Goal: Task Accomplishment & Management: Complete application form

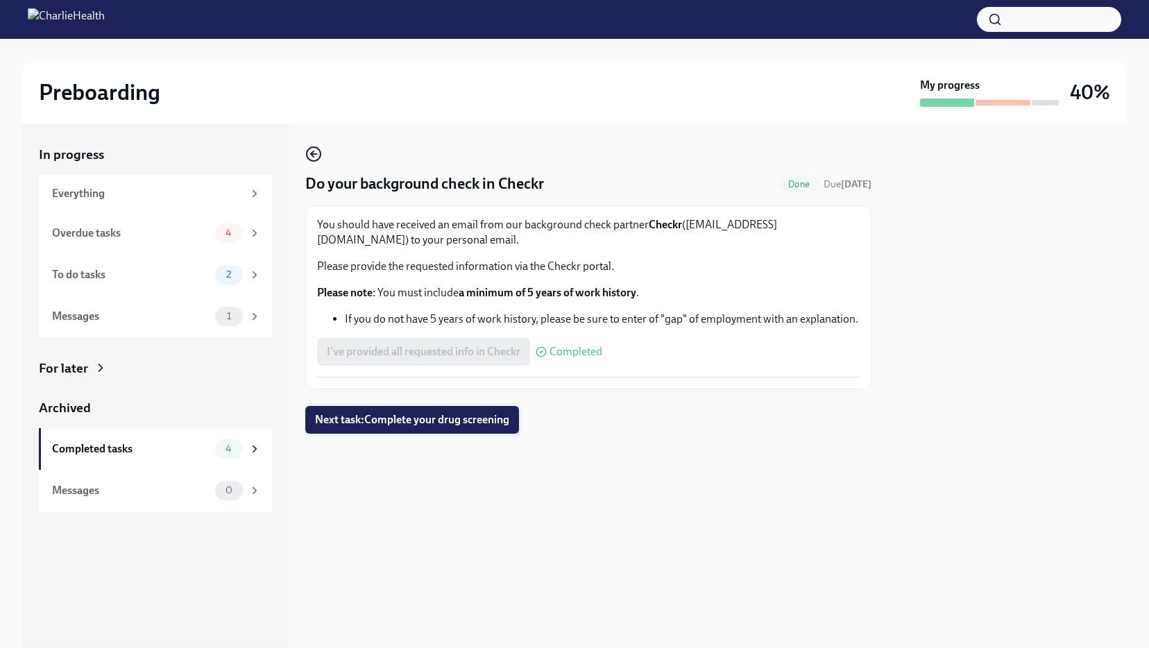
click at [440, 419] on span "Next task : Complete your drug screening" at bounding box center [412, 420] width 194 height 14
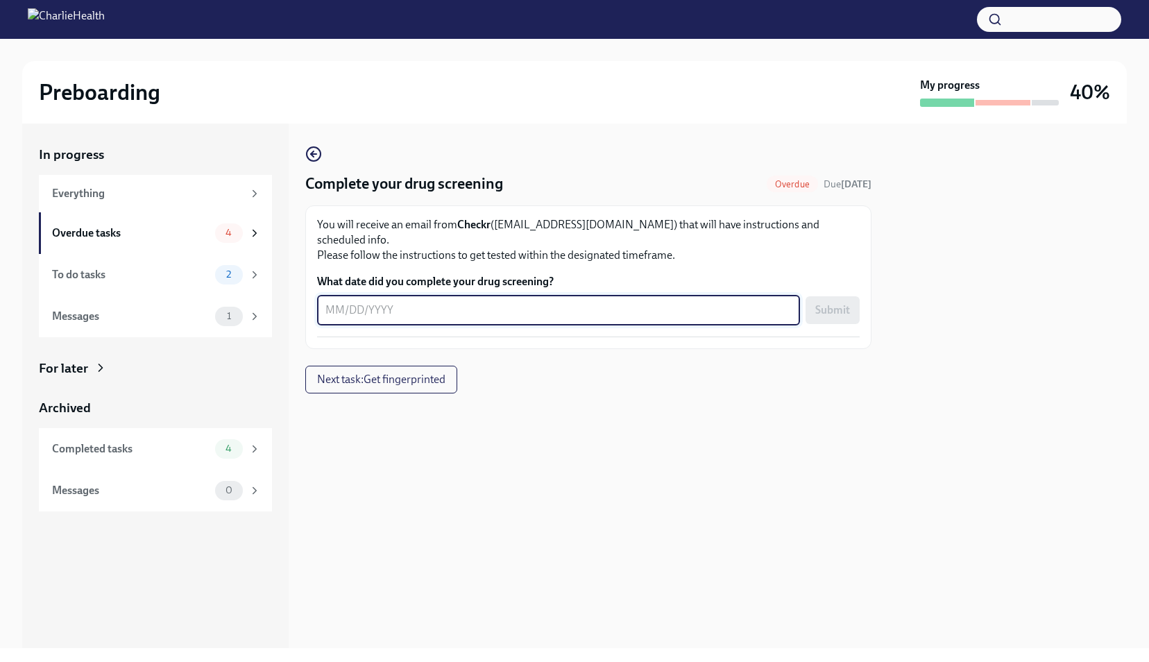
click at [427, 302] on textarea "What date did you complete your drug screening?" at bounding box center [558, 310] width 466 height 17
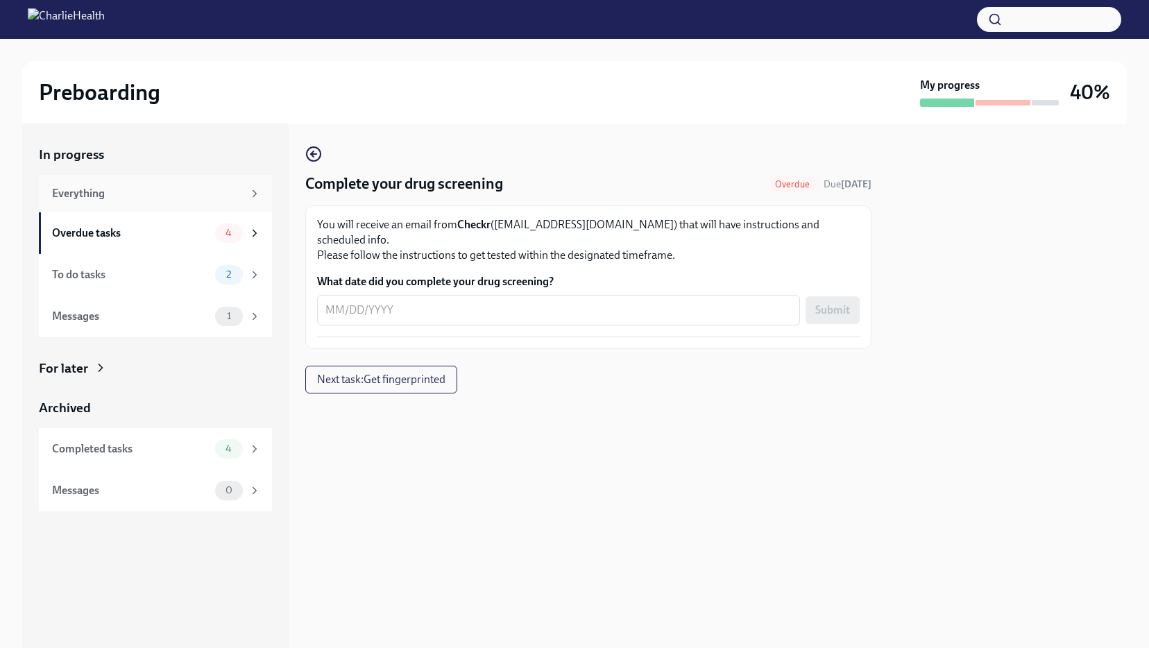
click at [90, 199] on div "Everything" at bounding box center [147, 193] width 191 height 15
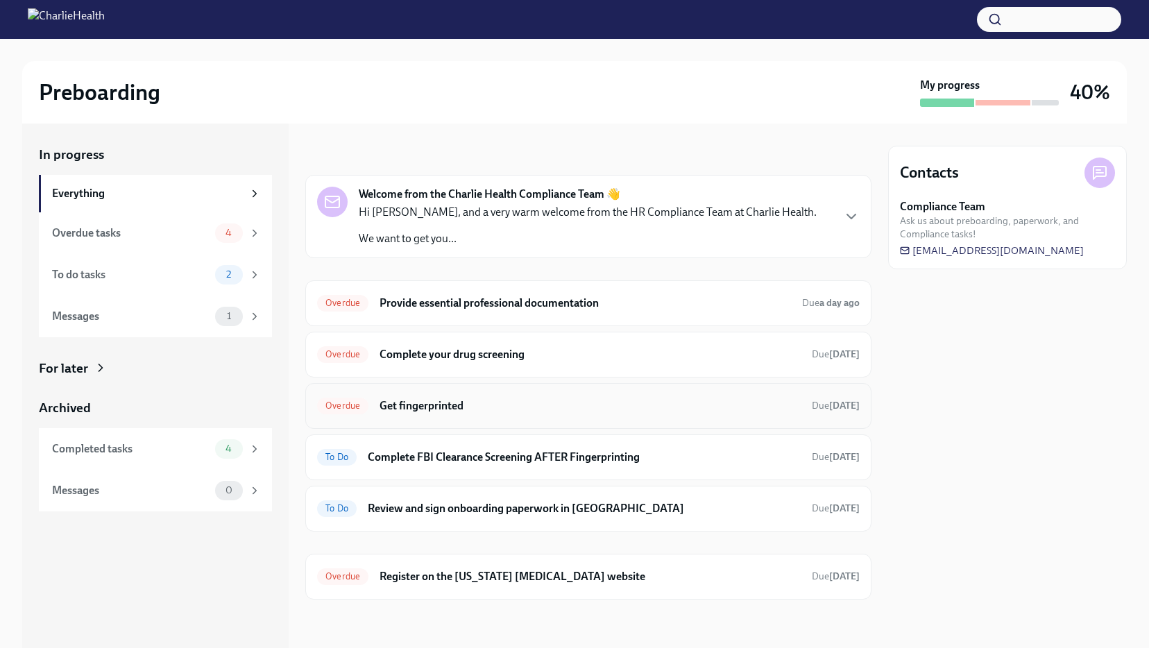
click at [444, 405] on h6 "Get fingerprinted" at bounding box center [589, 405] width 421 height 15
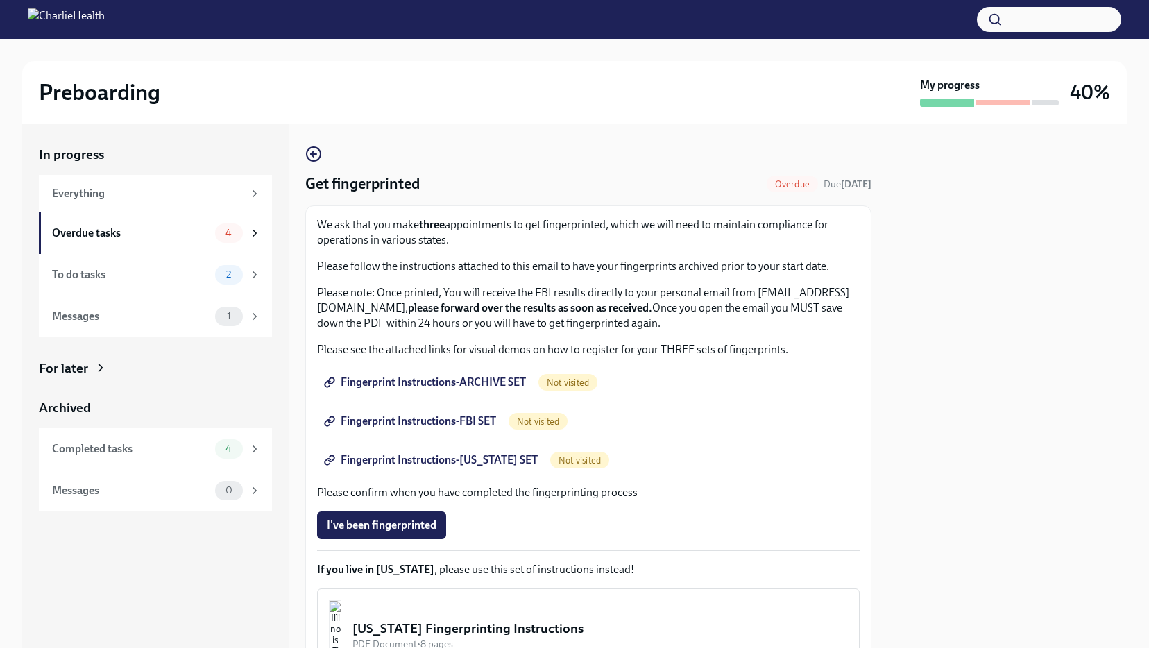
scroll to position [47, 0]
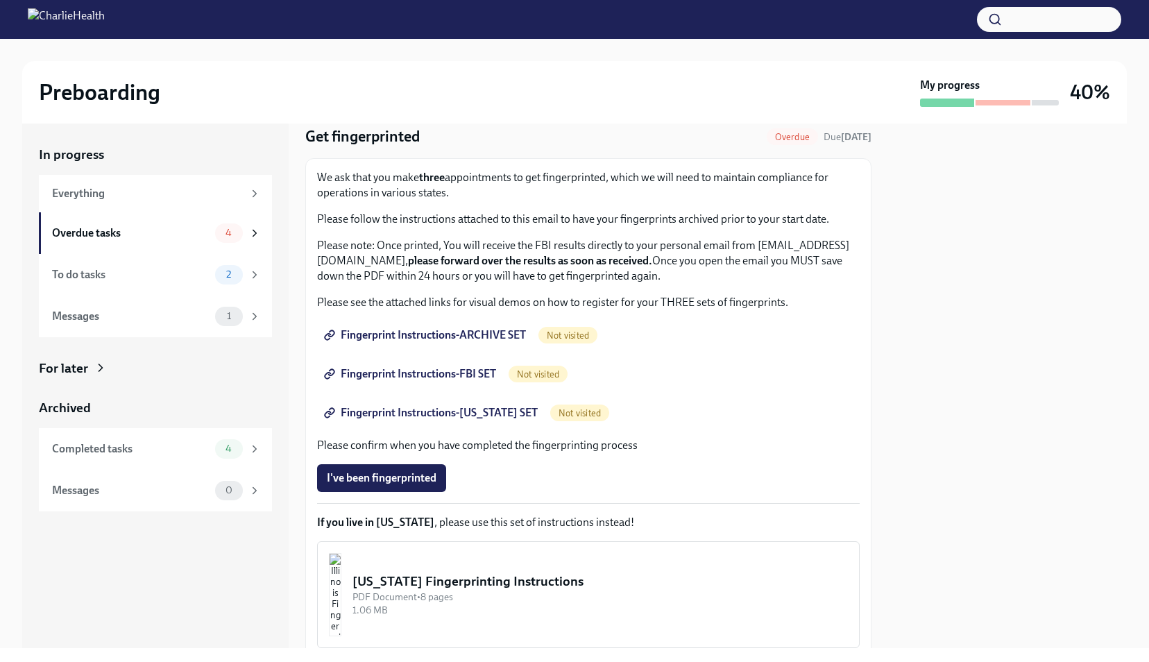
click at [477, 334] on span "Fingerprint Instructions-ARCHIVE SET" at bounding box center [426, 335] width 199 height 14
click at [469, 378] on span "Fingerprint Instructions-FBI SET" at bounding box center [411, 374] width 169 height 14
click at [92, 196] on div "Everything" at bounding box center [147, 193] width 191 height 15
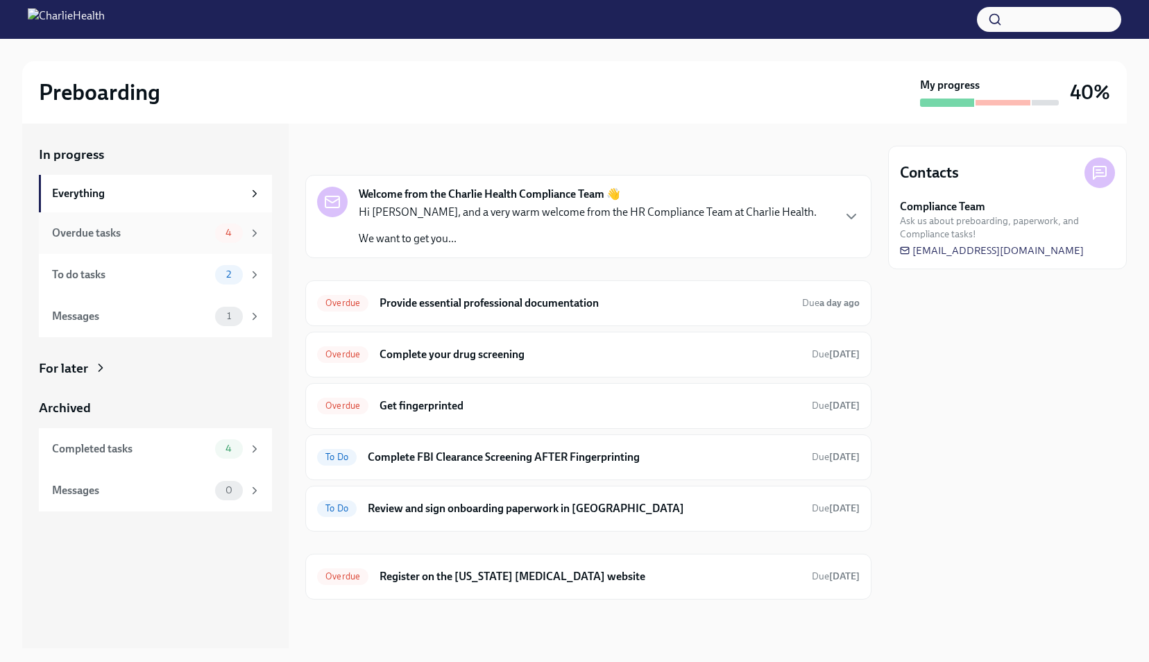
click at [111, 225] on div "Overdue tasks" at bounding box center [130, 232] width 157 height 15
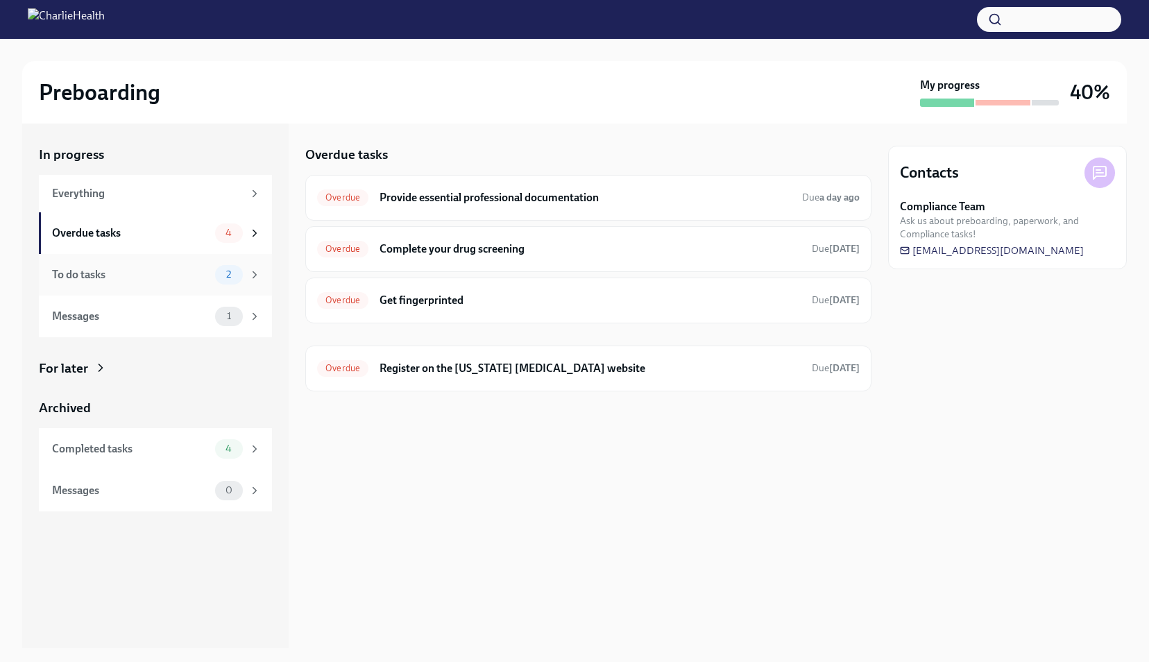
click at [100, 273] on div "To do tasks" at bounding box center [130, 274] width 157 height 15
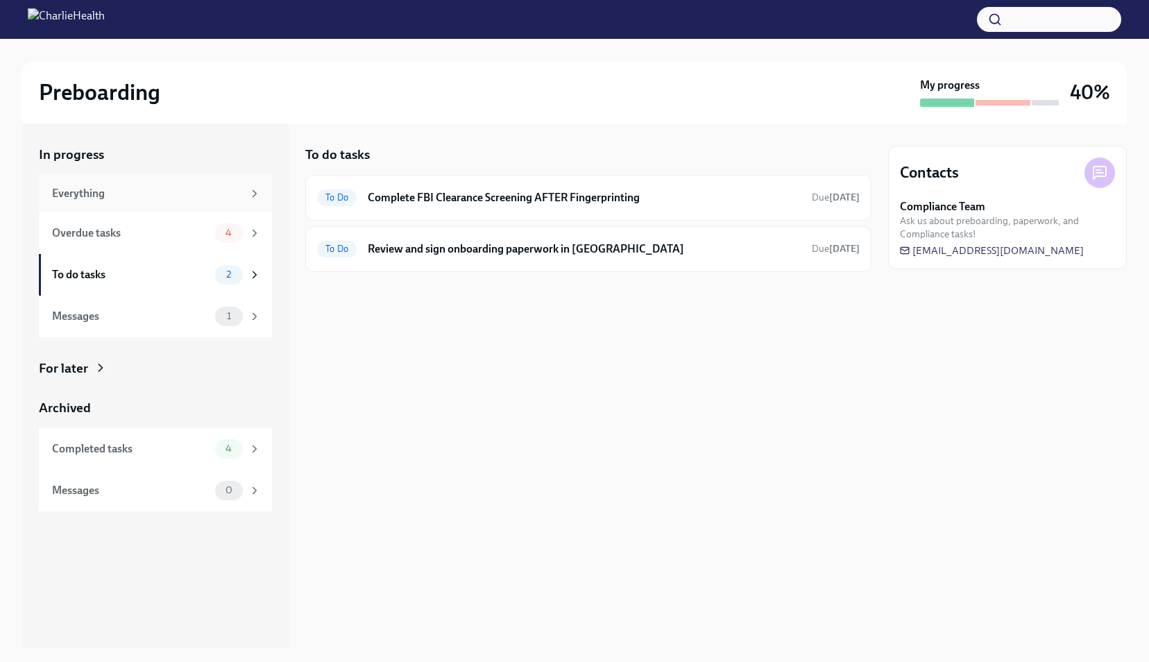
click at [94, 196] on div "Everything" at bounding box center [147, 193] width 191 height 15
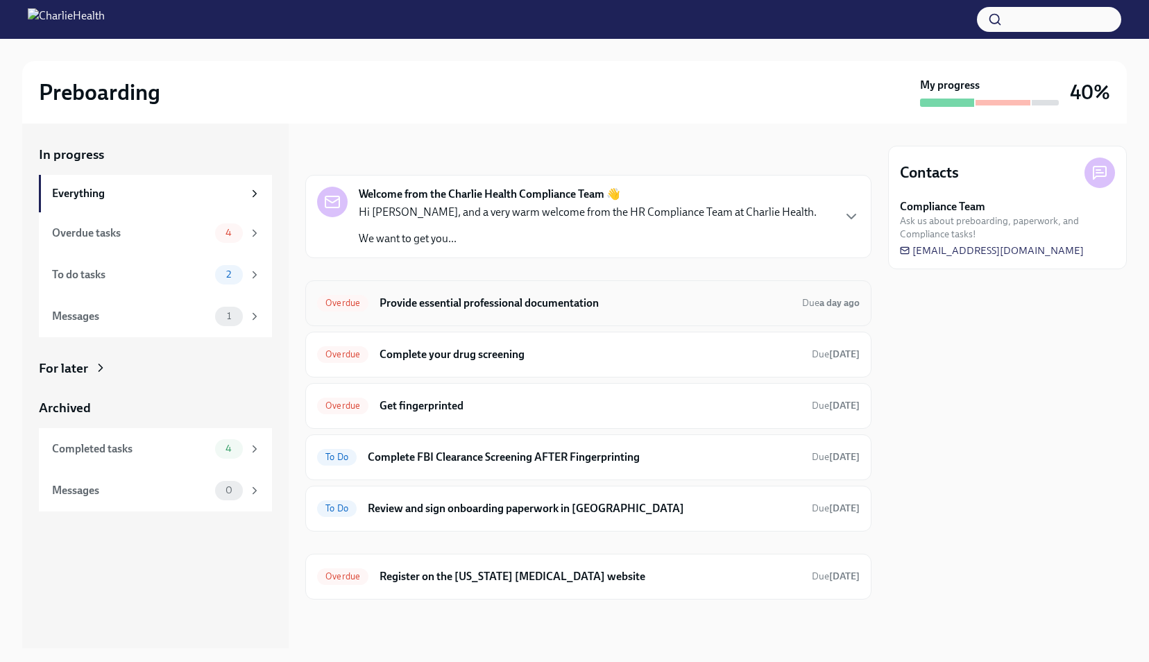
click at [465, 301] on h6 "Provide essential professional documentation" at bounding box center [584, 302] width 411 height 15
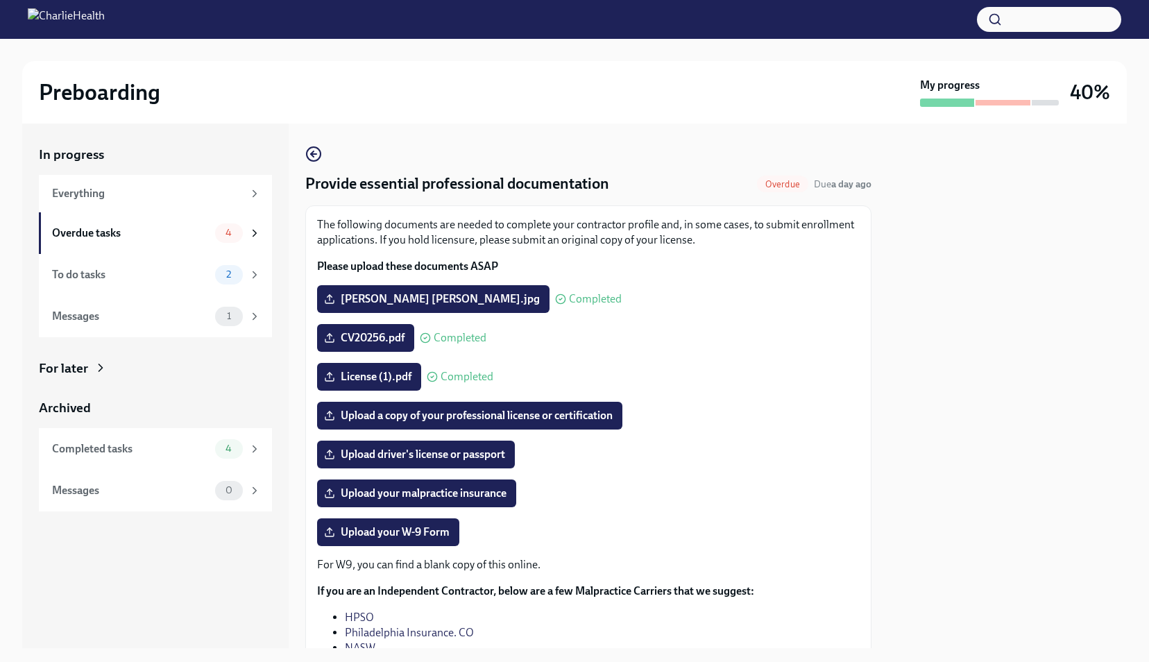
scroll to position [61, 0]
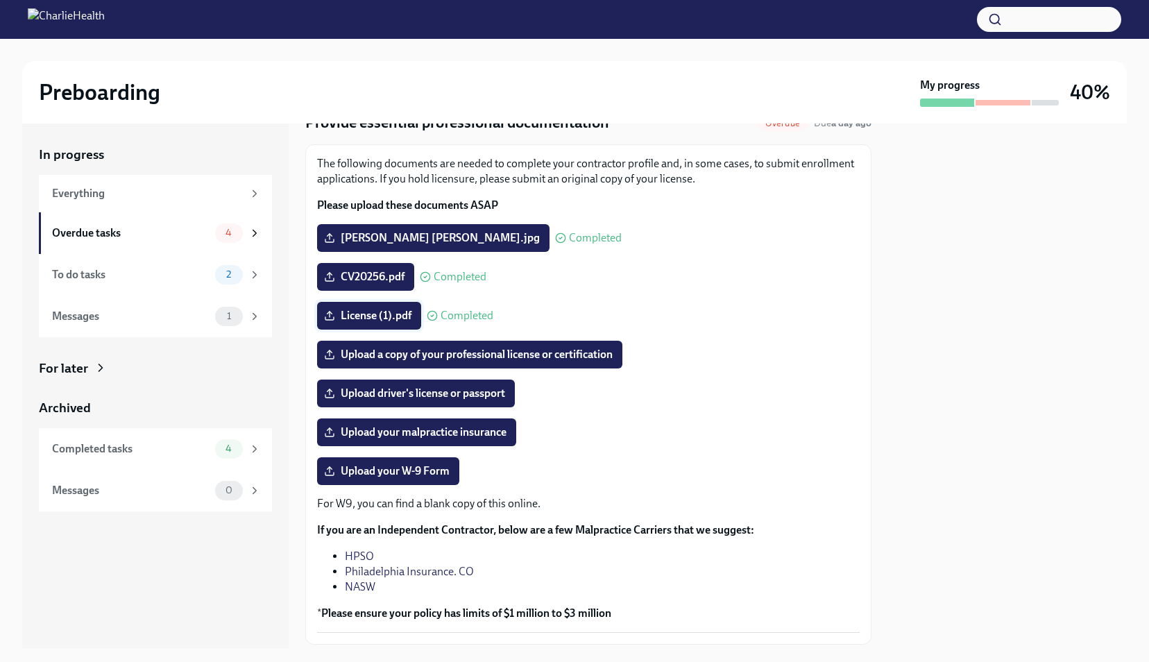
click at [330, 312] on icon at bounding box center [329, 315] width 11 height 11
click at [0, 0] on input "License (1).pdf" at bounding box center [0, 0] width 0 height 0
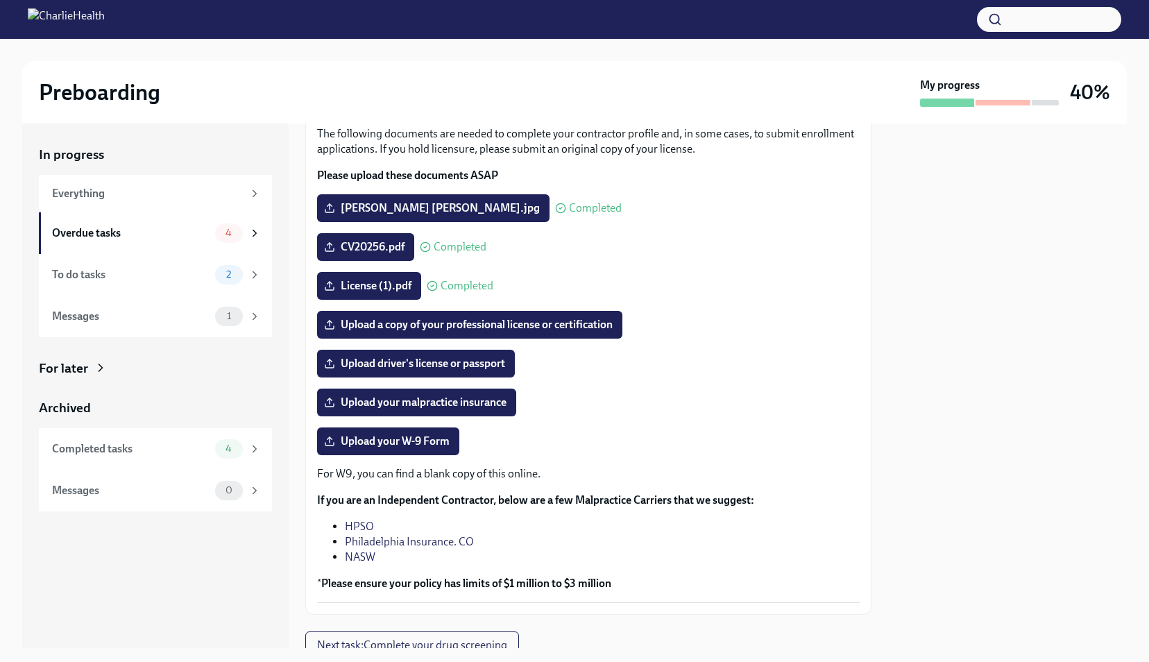
scroll to position [146, 0]
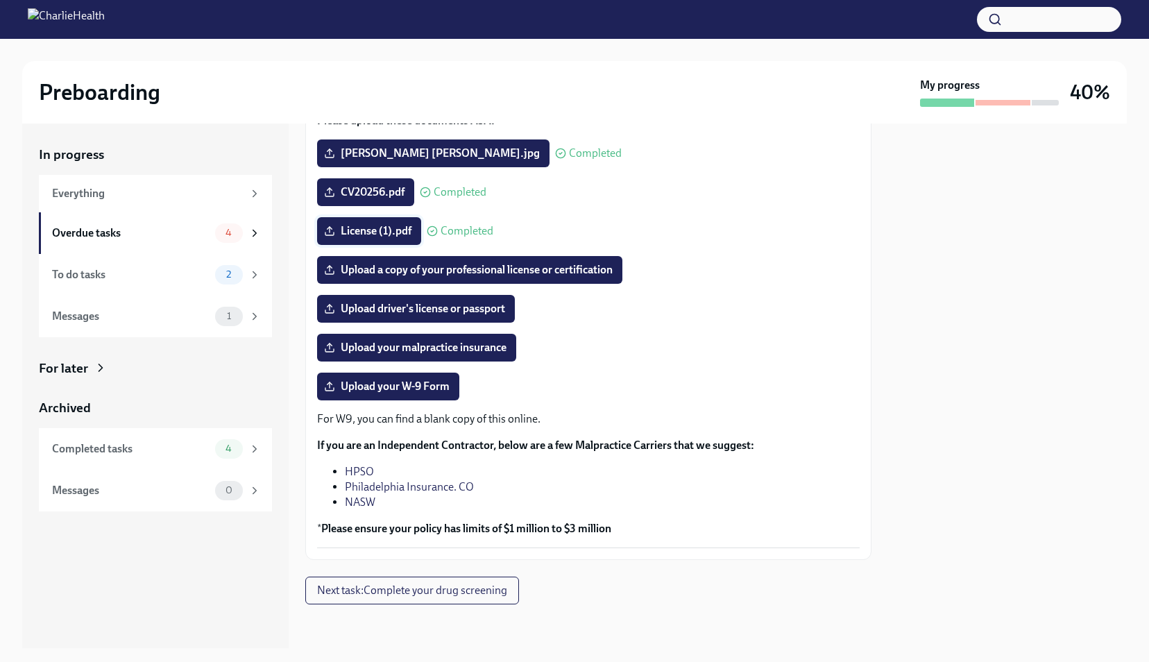
click at [375, 216] on div "The following documents are needed to complete your contractor profile and, in …" at bounding box center [588, 309] width 542 height 476
drag, startPoint x: 381, startPoint y: 230, endPoint x: 474, endPoint y: 204, distance: 95.7
click at [474, 204] on div "CV20256.pdf Completed" at bounding box center [401, 192] width 169 height 28
click at [454, 232] on span "Completed" at bounding box center [466, 230] width 53 height 11
click at [377, 598] on button "Next task : Complete your drug screening" at bounding box center [412, 590] width 214 height 28
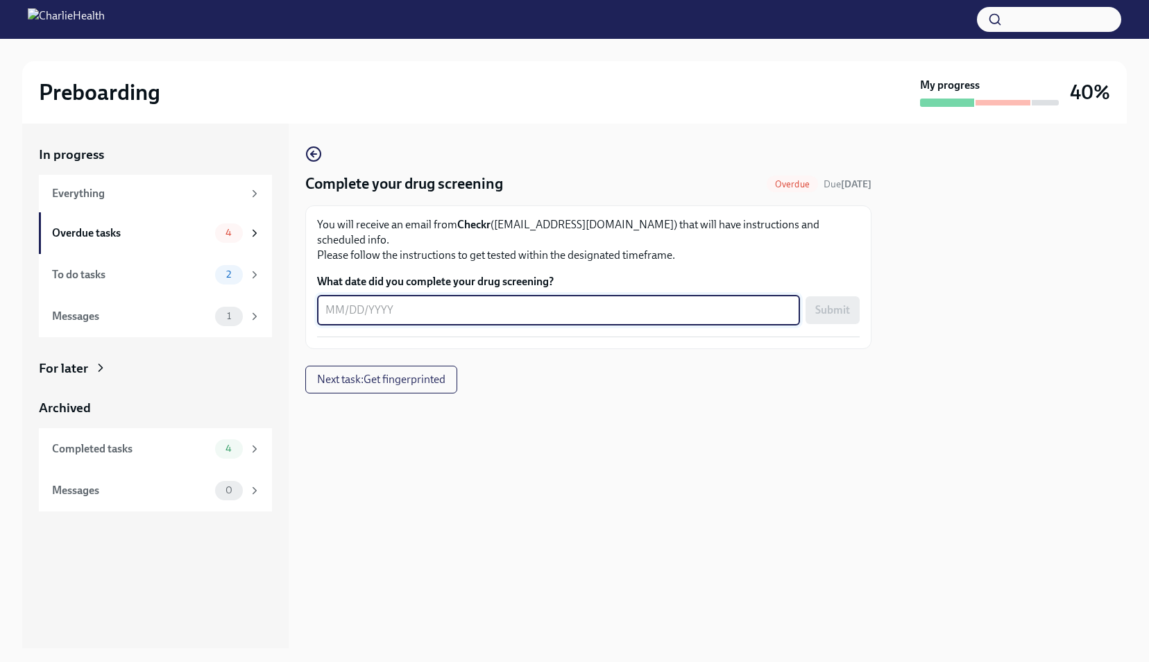
click at [444, 302] on textarea "What date did you complete your drug screening?" at bounding box center [558, 310] width 466 height 17
type textarea "07171995"
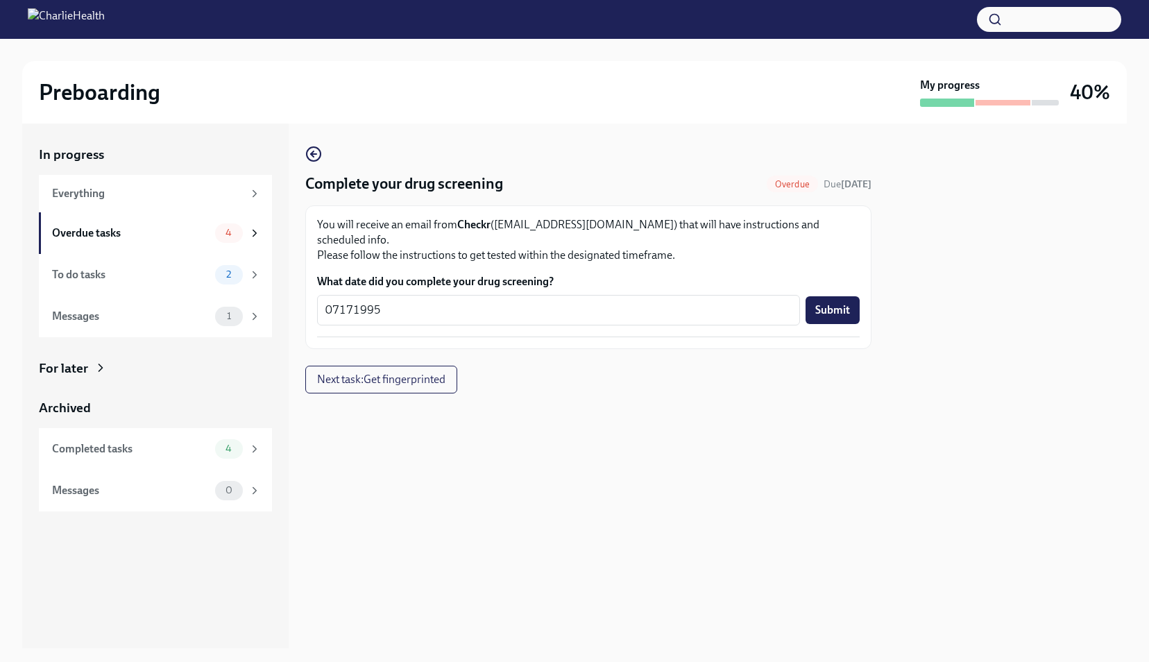
click at [717, 255] on div "You will receive an email from Checkr ([EMAIL_ADDRESS][DOMAIN_NAME]) that will …" at bounding box center [588, 277] width 542 height 120
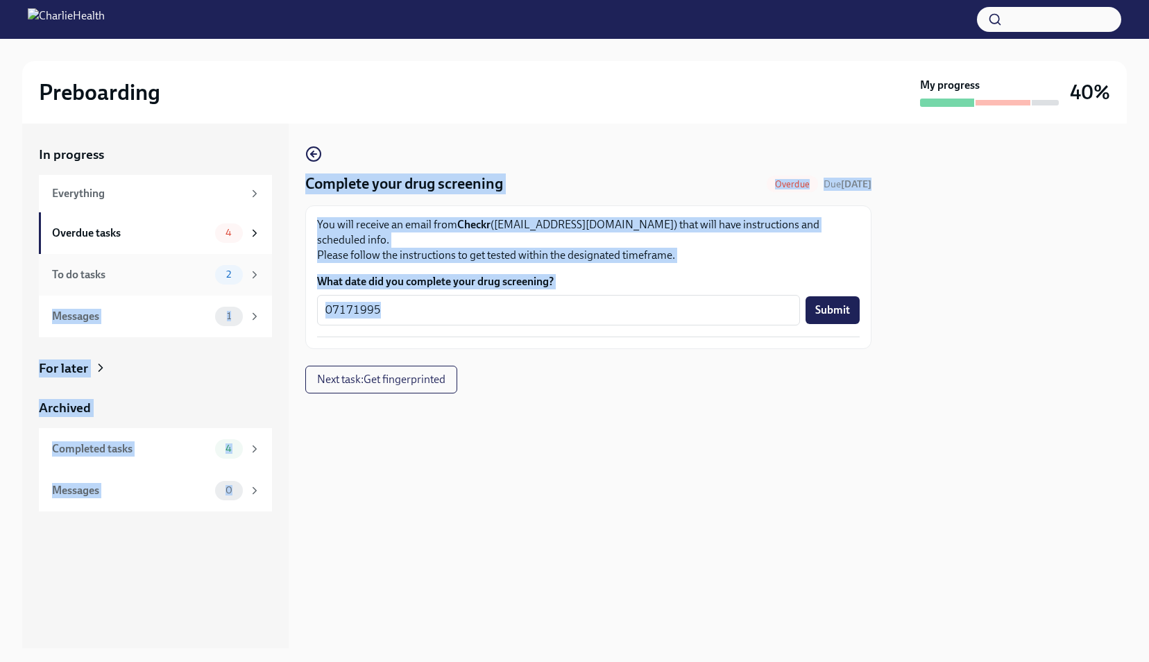
drag, startPoint x: 571, startPoint y: 304, endPoint x: 270, endPoint y: 286, distance: 301.5
click at [270, 286] on div "In progress Everything Overdue tasks 4 To do tasks 2 Messages 1 For later Archi…" at bounding box center [574, 385] width 1104 height 524
drag, startPoint x: 270, startPoint y: 286, endPoint x: 402, endPoint y: 294, distance: 131.3
click at [402, 302] on textarea "07171995" at bounding box center [558, 310] width 466 height 17
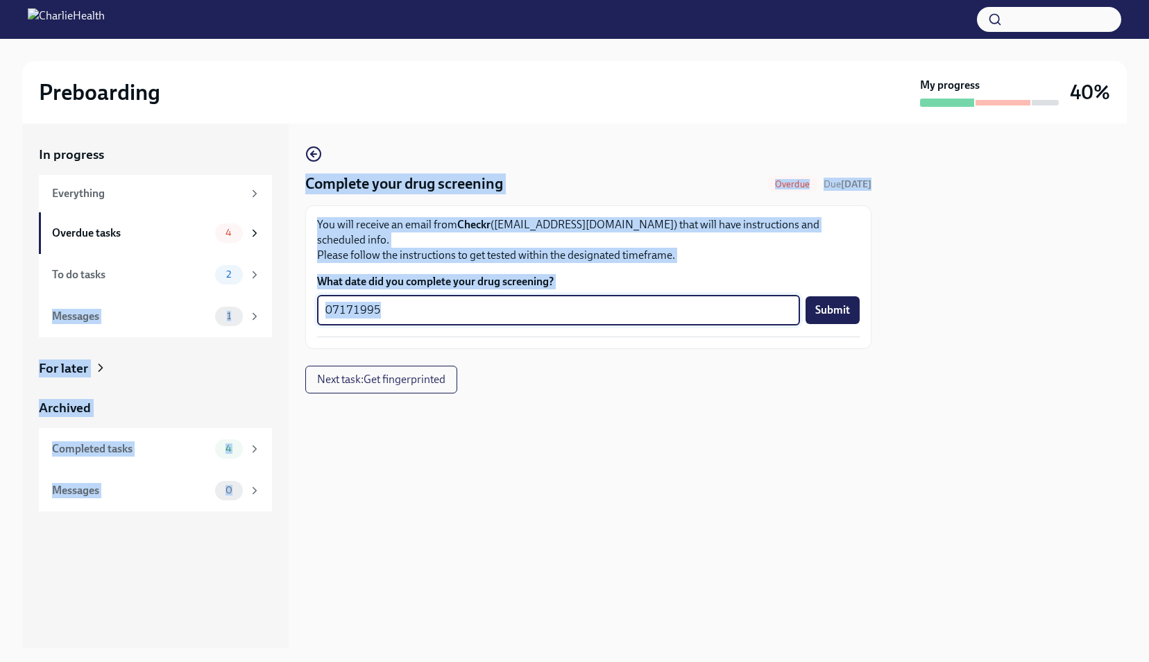
click at [402, 302] on textarea "07171995" at bounding box center [558, 310] width 466 height 17
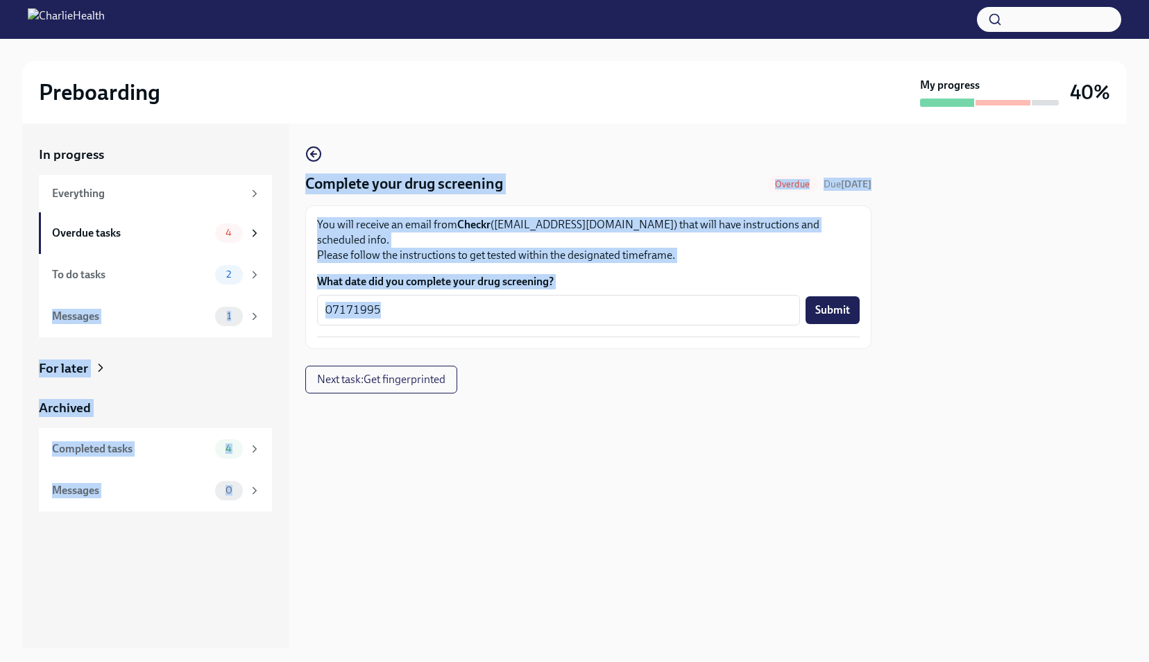
click at [590, 254] on div "You will receive an email from Checkr ([EMAIL_ADDRESS][DOMAIN_NAME]) that will …" at bounding box center [588, 277] width 542 height 120
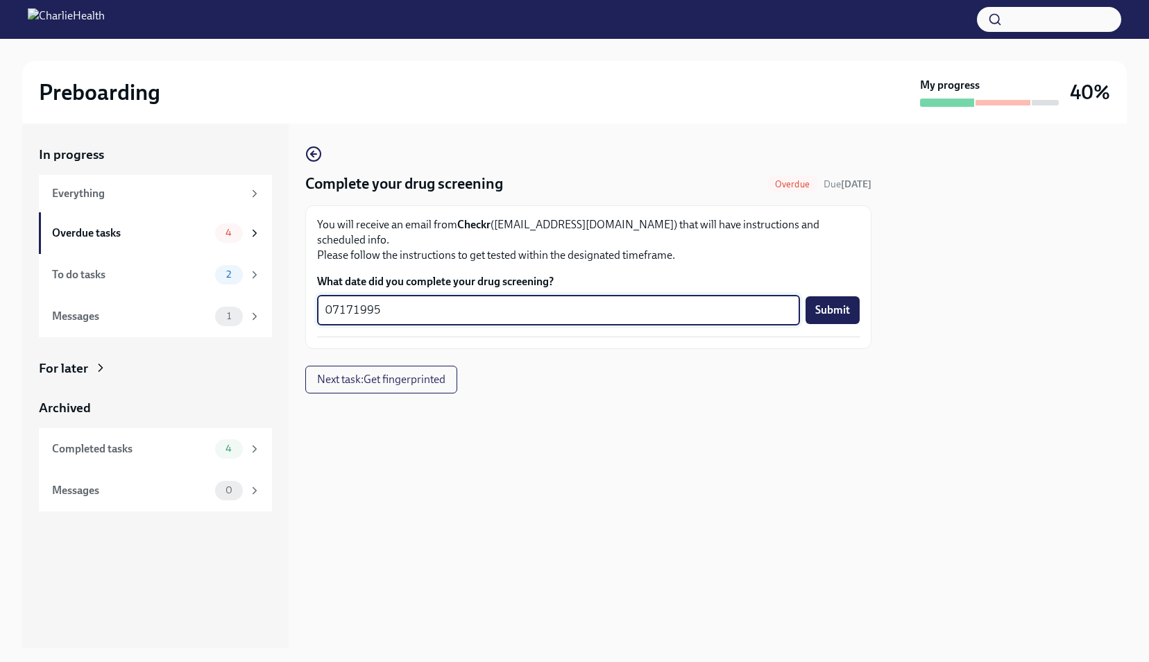
drag, startPoint x: 378, startPoint y: 294, endPoint x: 304, endPoint y: 295, distance: 74.2
click at [304, 295] on div "In progress Everything Overdue tasks 4 To do tasks 2 Messages 1 For later Archi…" at bounding box center [574, 385] width 1104 height 524
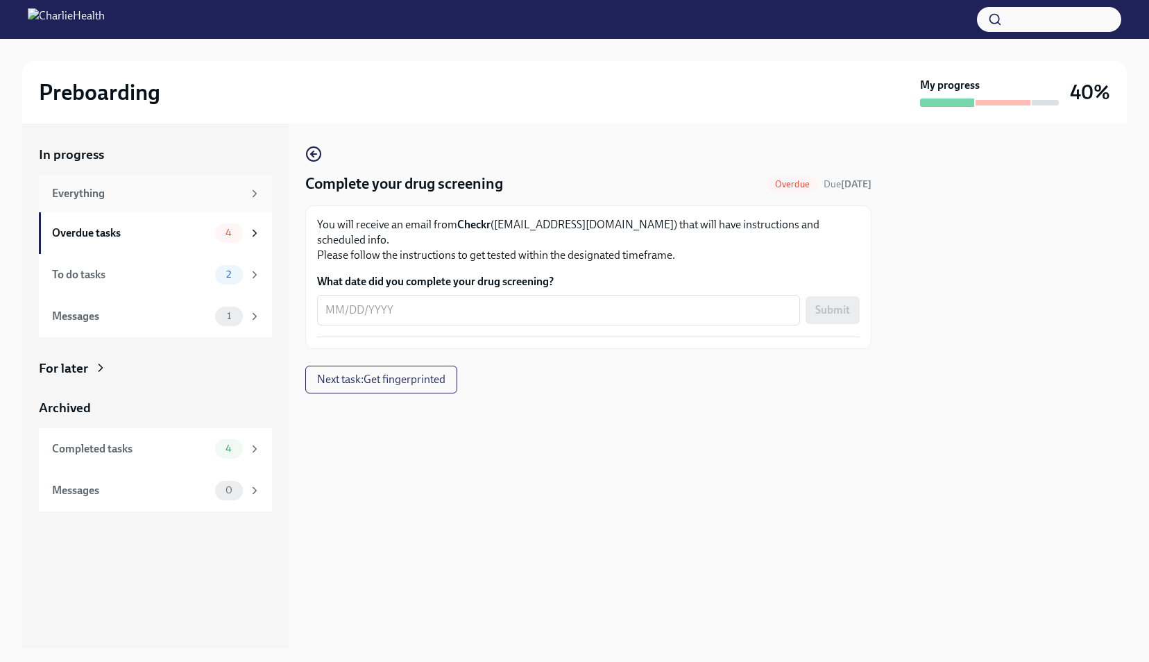
click at [121, 197] on div "Everything" at bounding box center [147, 193] width 191 height 15
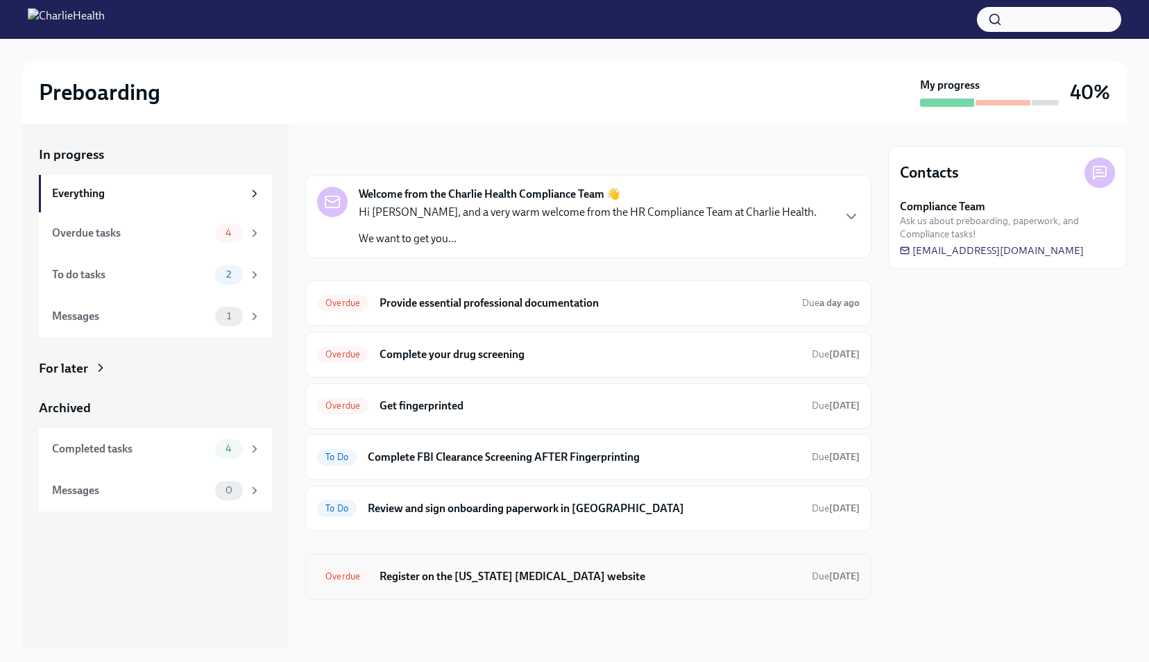
click at [547, 578] on h6 "Register on the [US_STATE] [MEDICAL_DATA] website" at bounding box center [589, 576] width 421 height 15
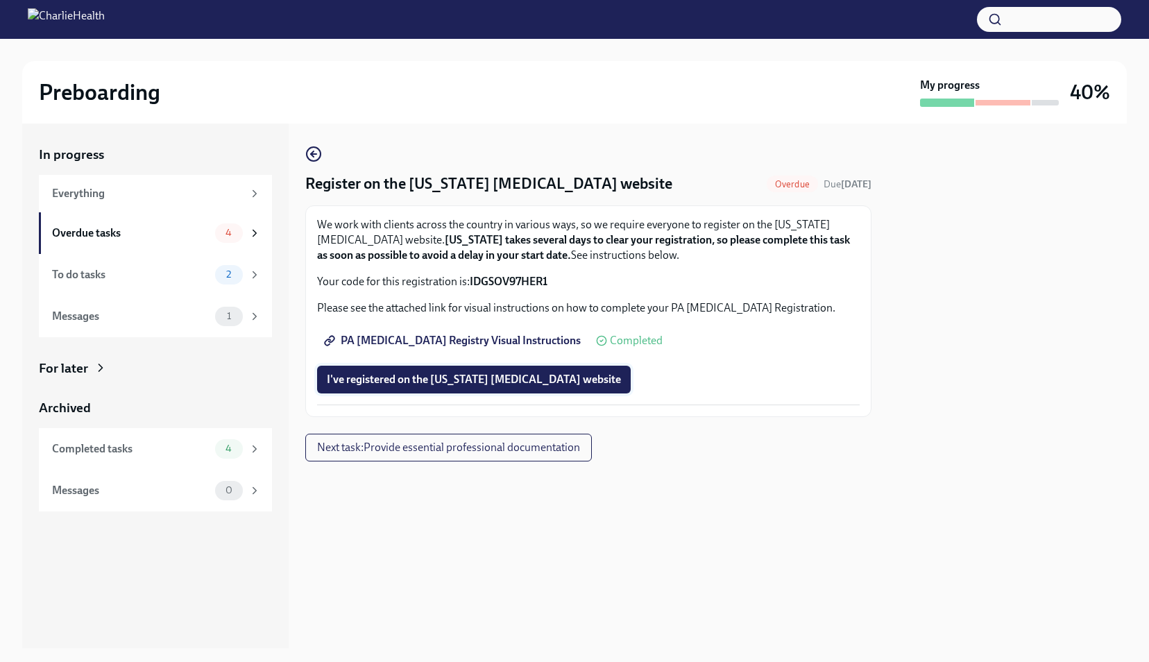
click at [481, 388] on button "I've registered on the [US_STATE] [MEDICAL_DATA] website" at bounding box center [473, 380] width 313 height 28
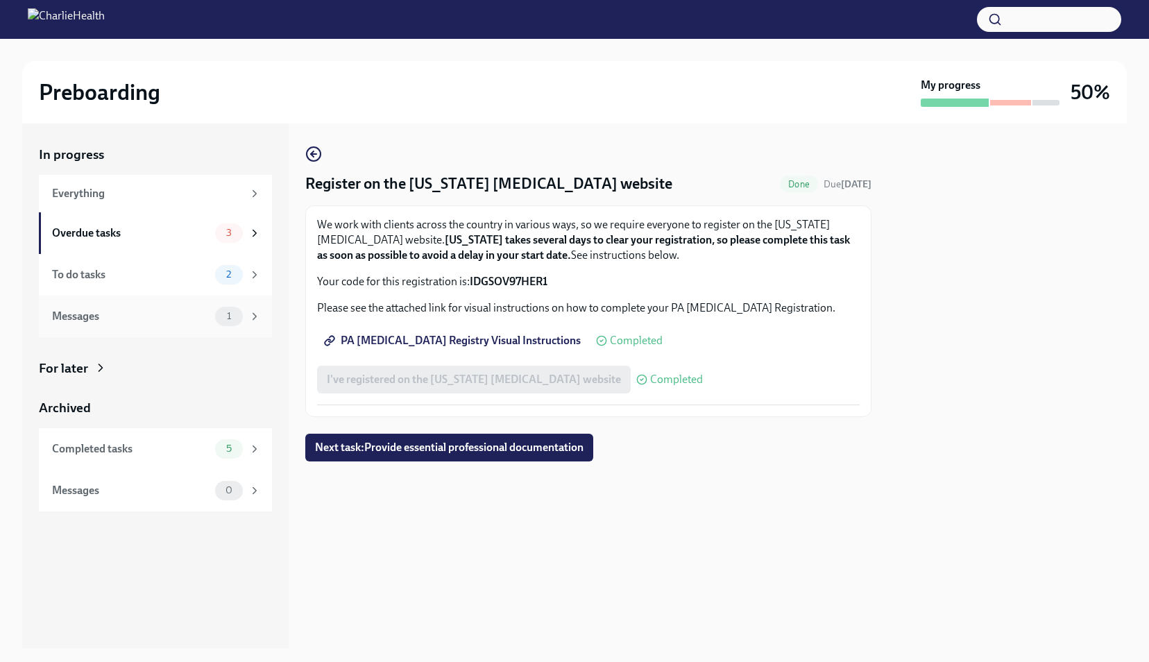
click at [121, 311] on div "Messages" at bounding box center [130, 316] width 157 height 15
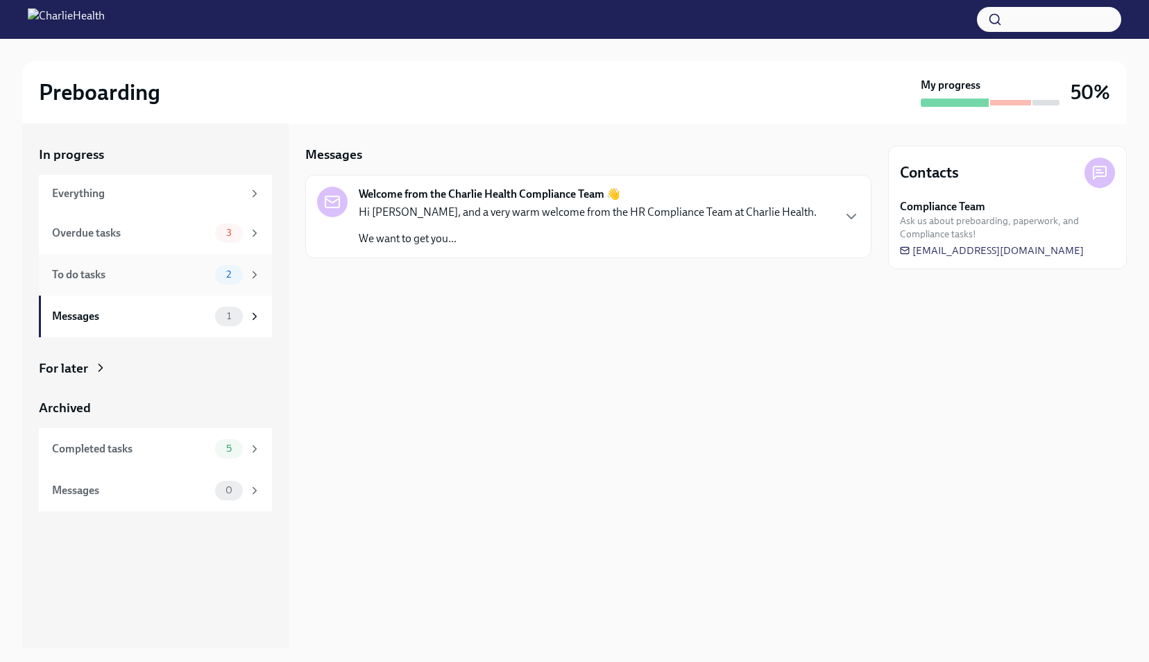
click at [122, 286] on div "To do tasks 2" at bounding box center [155, 275] width 233 height 42
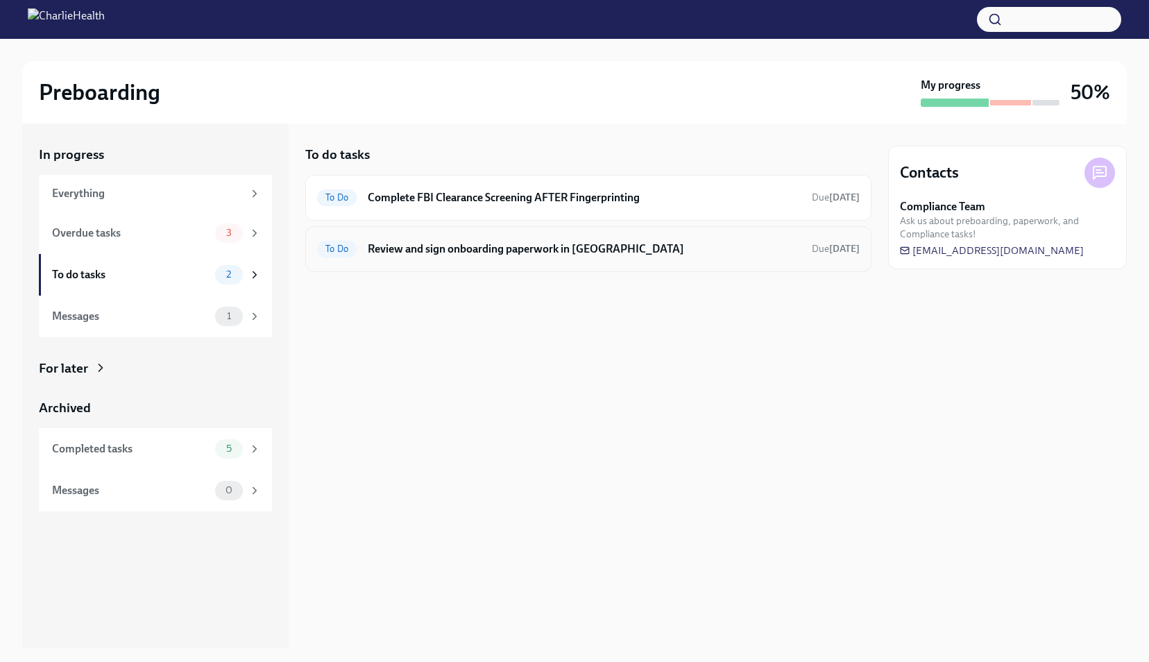
click at [444, 254] on h6 "Review and sign onboarding paperwork in [GEOGRAPHIC_DATA]" at bounding box center [584, 248] width 433 height 15
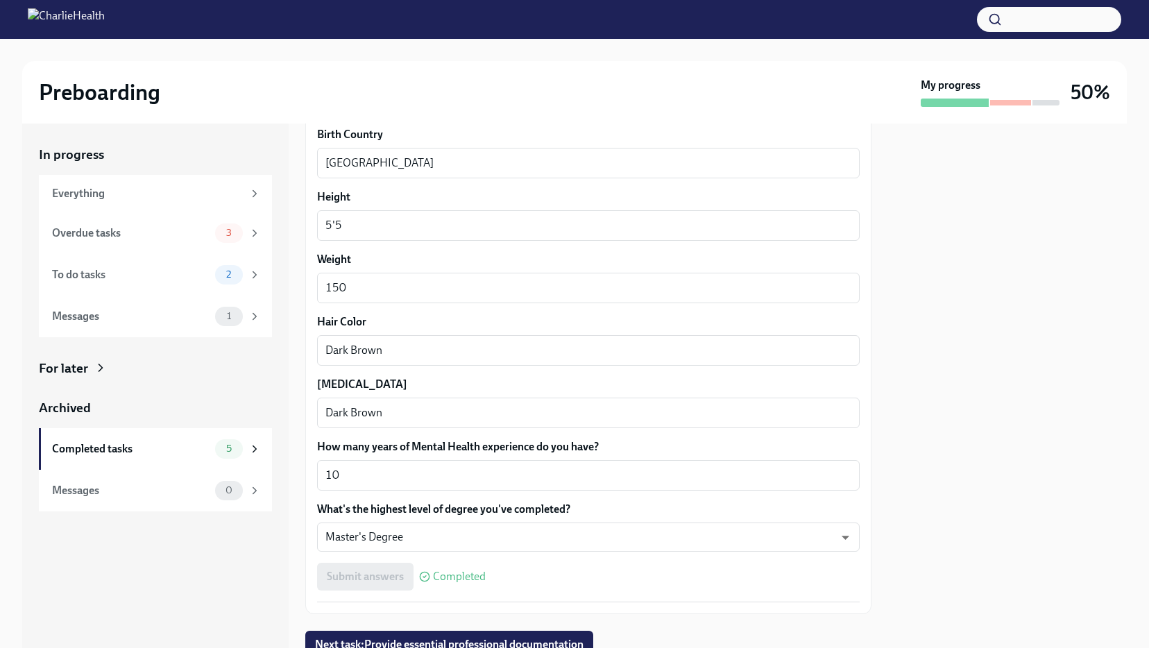
scroll to position [1126, 0]
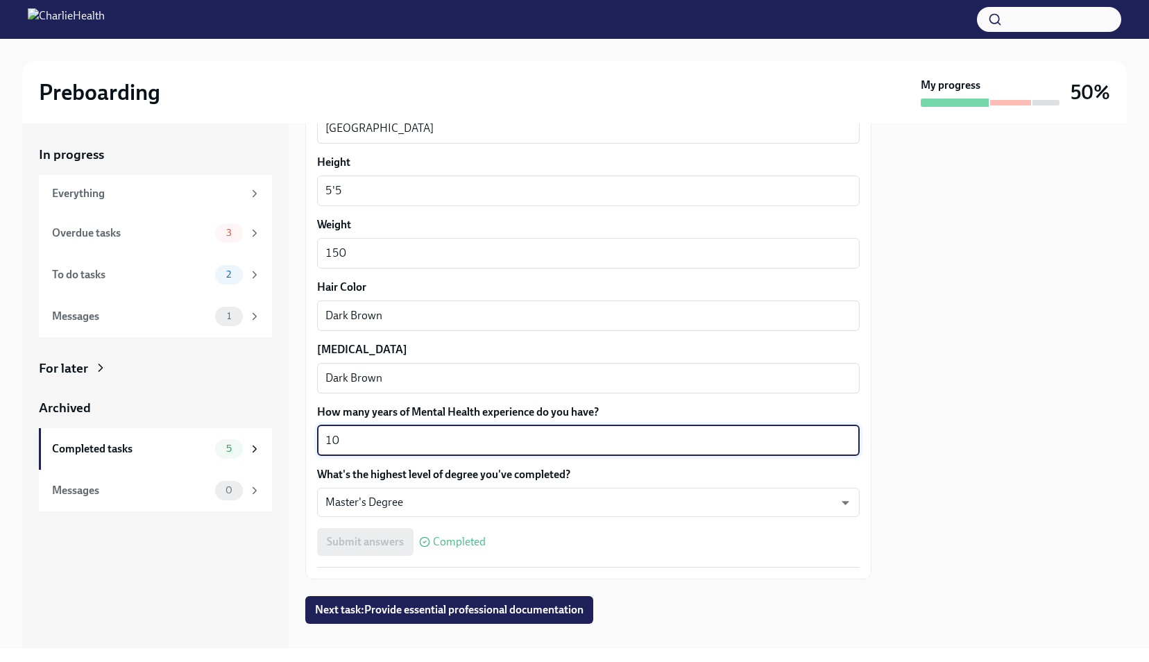
drag, startPoint x: 352, startPoint y: 440, endPoint x: 315, endPoint y: 449, distance: 38.7
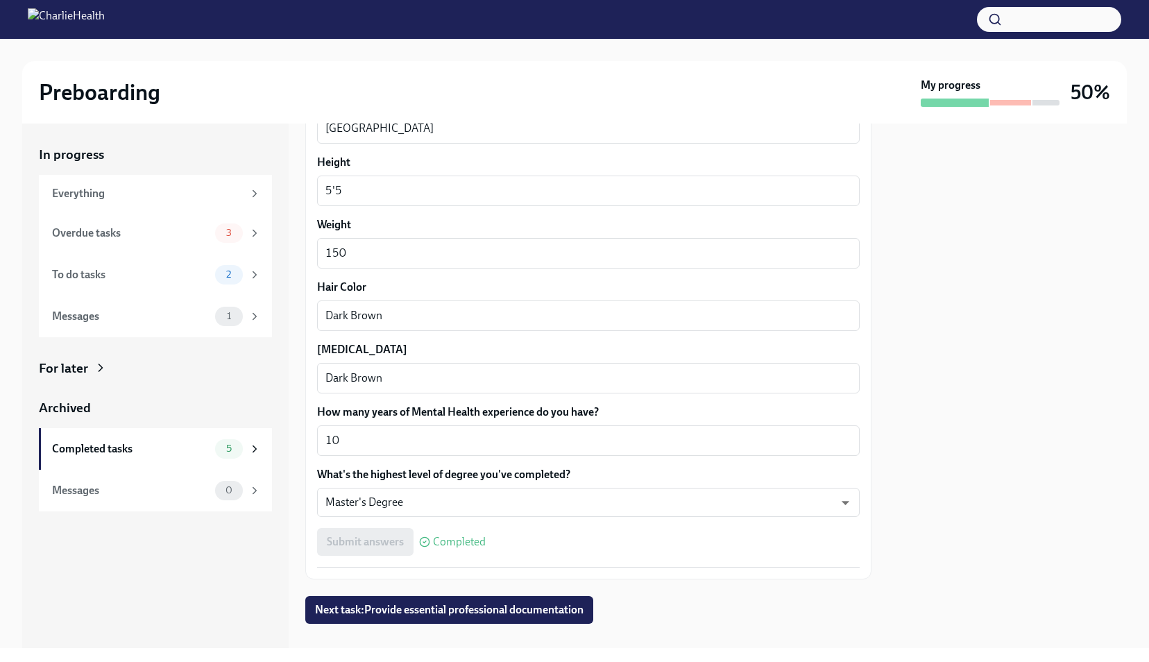
click at [366, 409] on label "How many years of Mental Health experience do you have?" at bounding box center [588, 411] width 542 height 15
click at [366, 432] on textarea "10" at bounding box center [588, 440] width 526 height 17
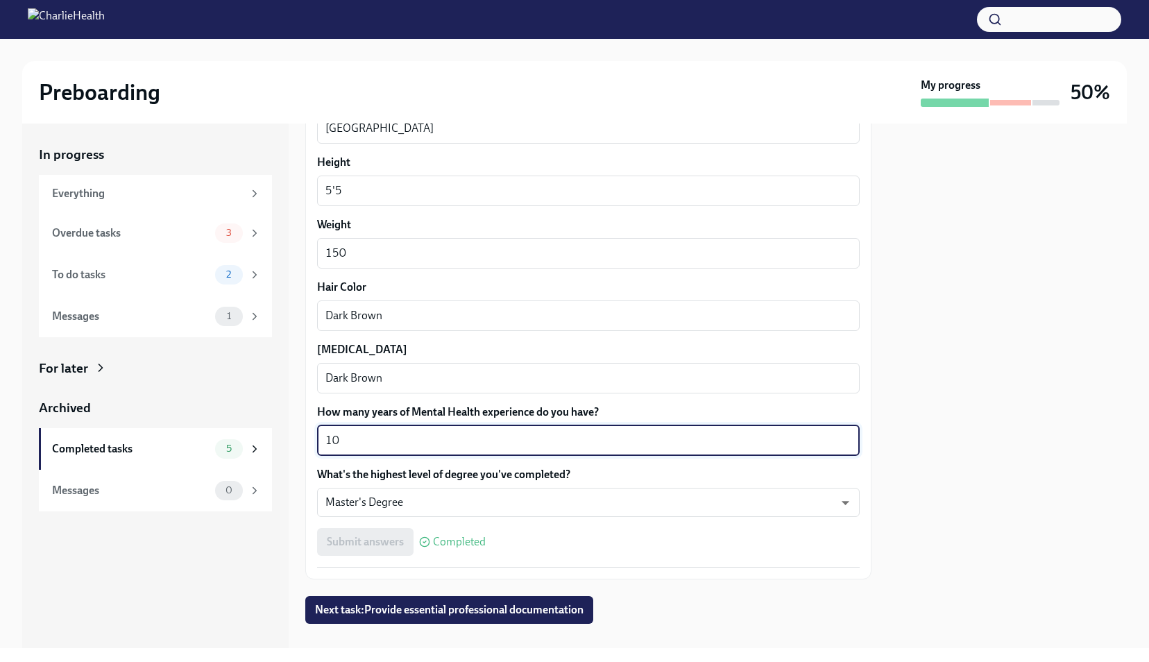
click at [354, 442] on textarea "10" at bounding box center [588, 440] width 526 height 17
type textarea "1"
type textarea "9"
type textarea "8"
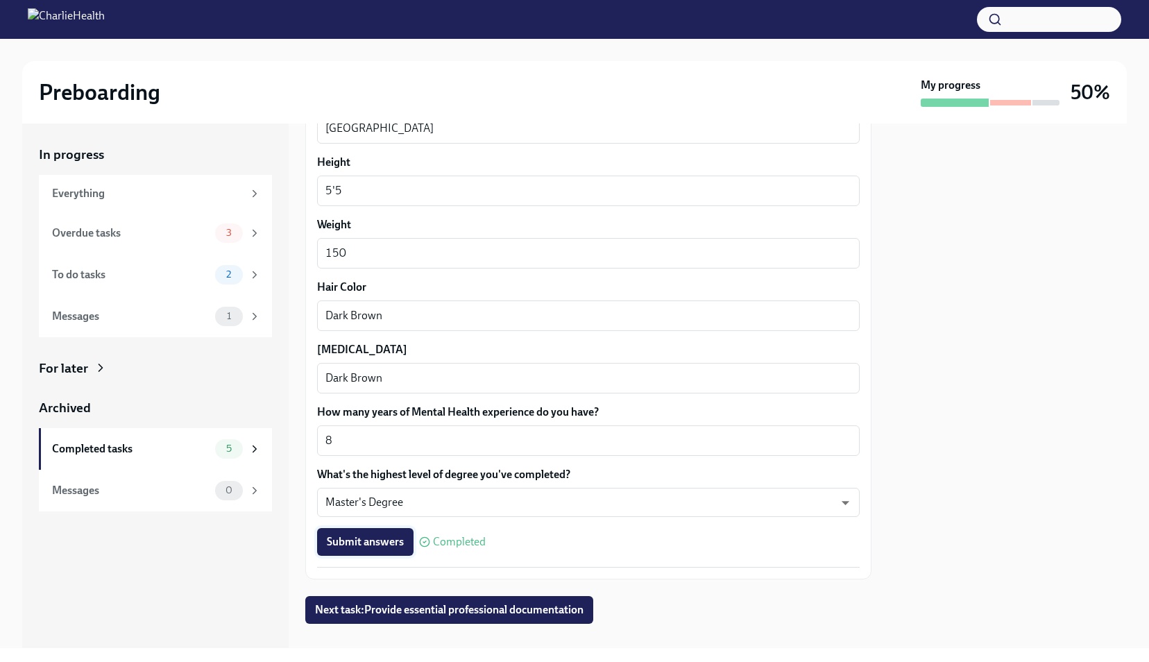
click at [362, 544] on span "Submit answers" at bounding box center [365, 542] width 77 height 14
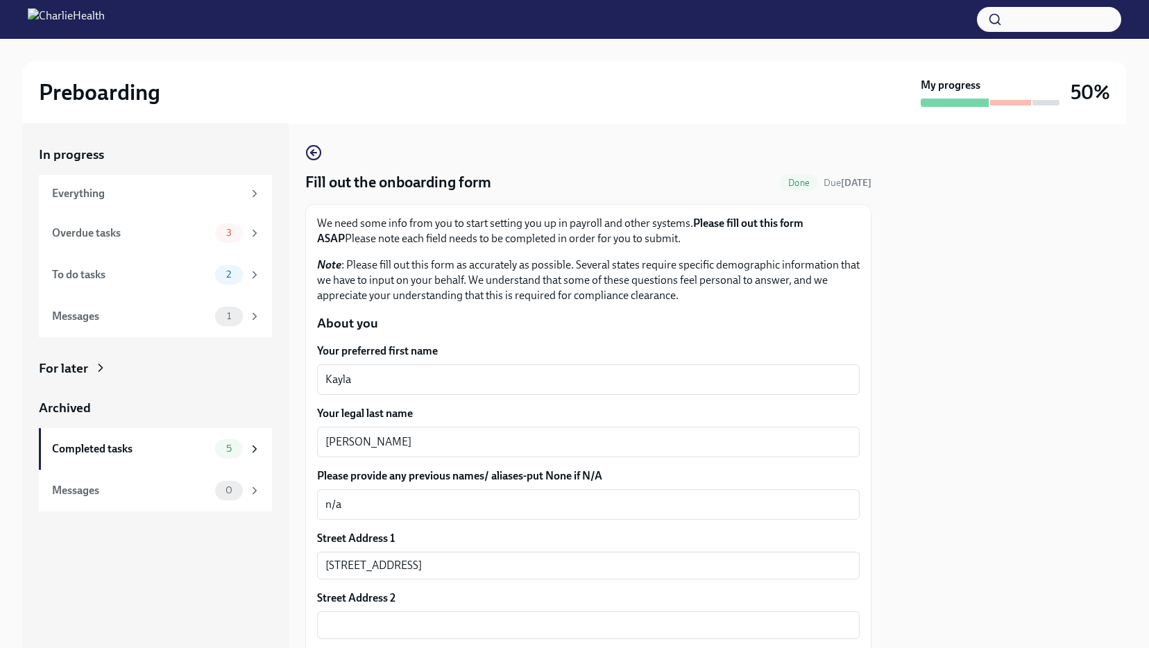
scroll to position [0, 0]
click at [115, 237] on div "Overdue tasks" at bounding box center [130, 232] width 157 height 15
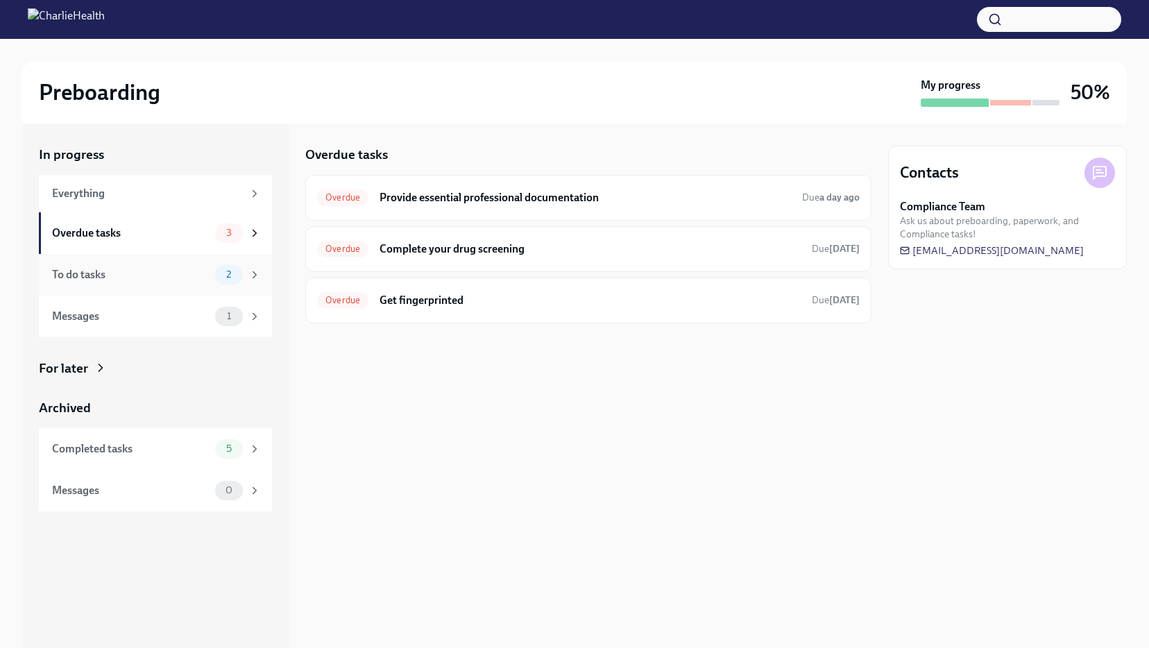
click at [111, 279] on div "To do tasks" at bounding box center [130, 274] width 157 height 15
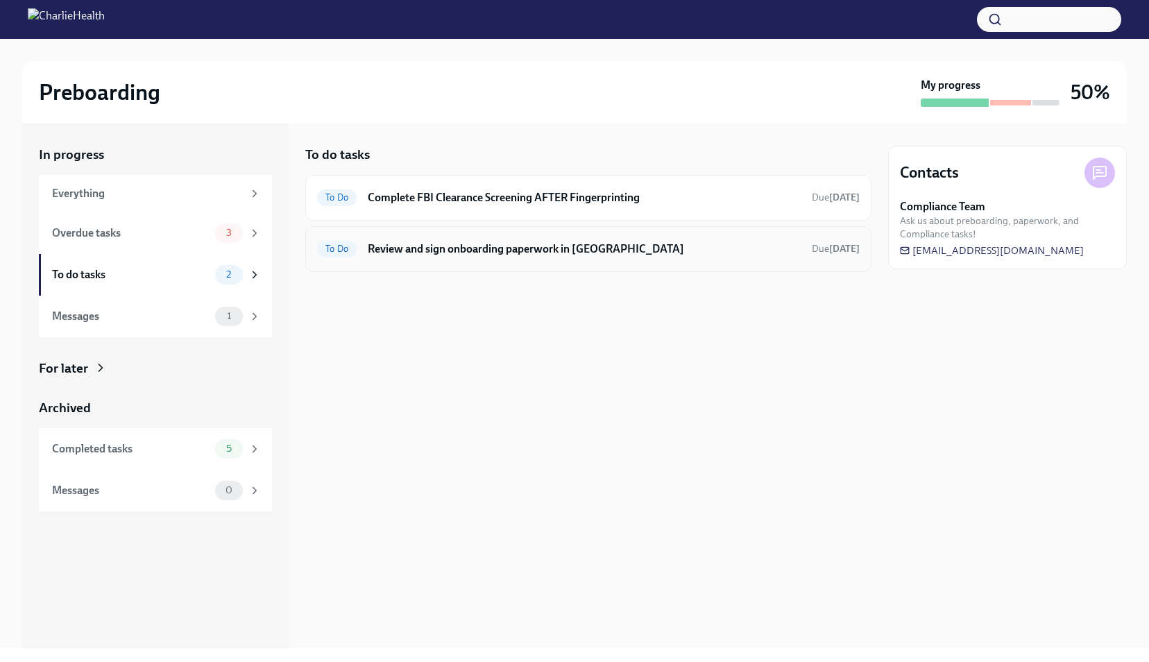
click at [361, 238] on div "To Do Review and sign onboarding paperwork in UKG Due [DATE]" at bounding box center [588, 249] width 542 height 22
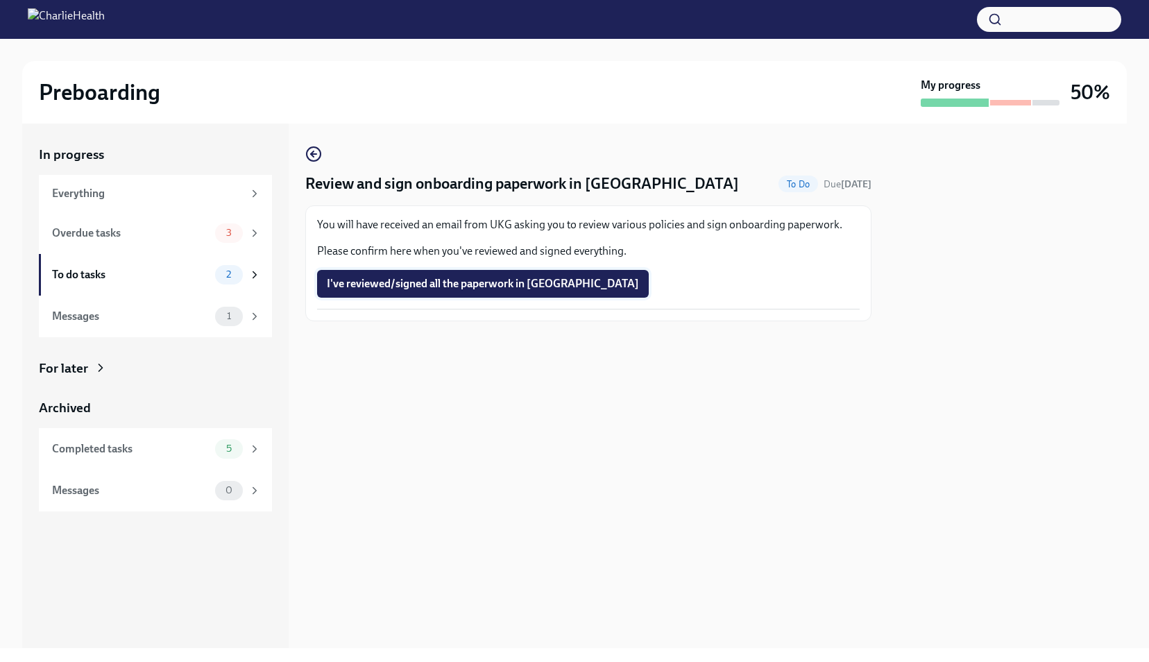
click at [386, 291] on button "I've reviewed/signed all the paperwork in [GEOGRAPHIC_DATA]" at bounding box center [483, 284] width 332 height 28
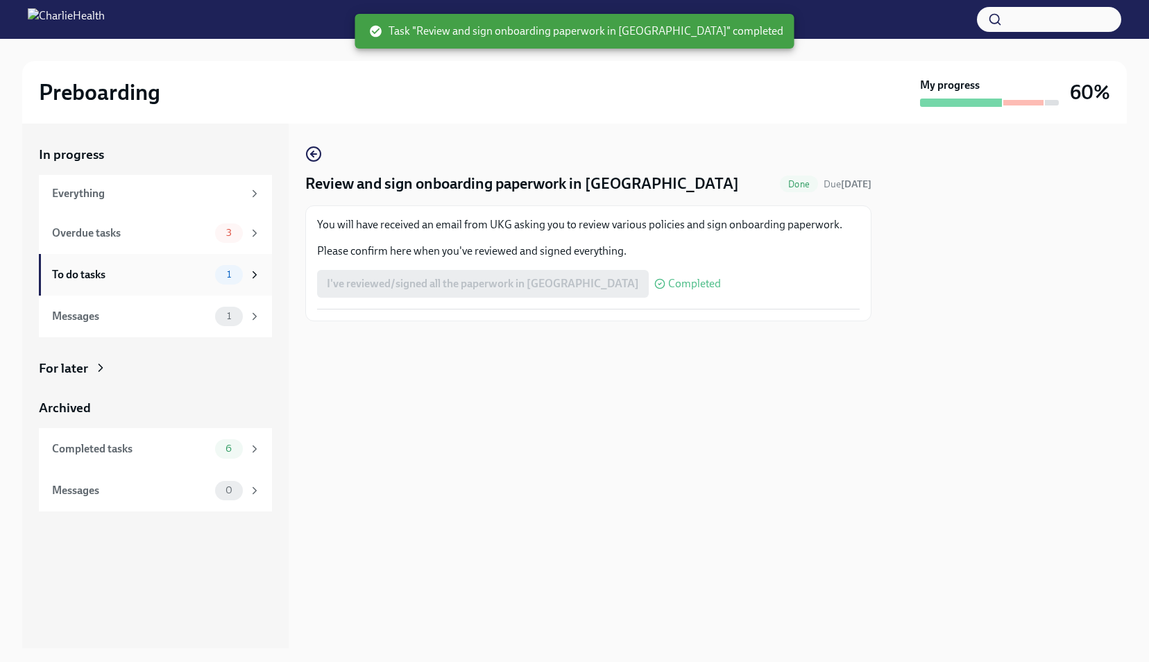
click at [148, 277] on div "To do tasks" at bounding box center [130, 274] width 157 height 15
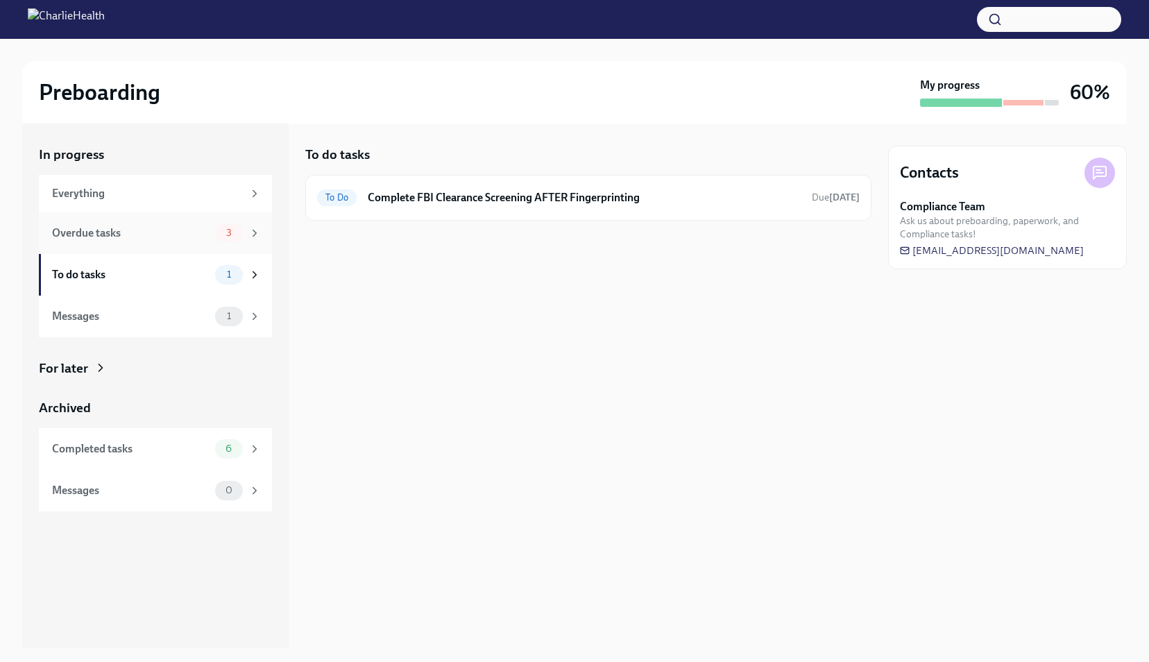
click at [121, 230] on div "Overdue tasks" at bounding box center [130, 232] width 157 height 15
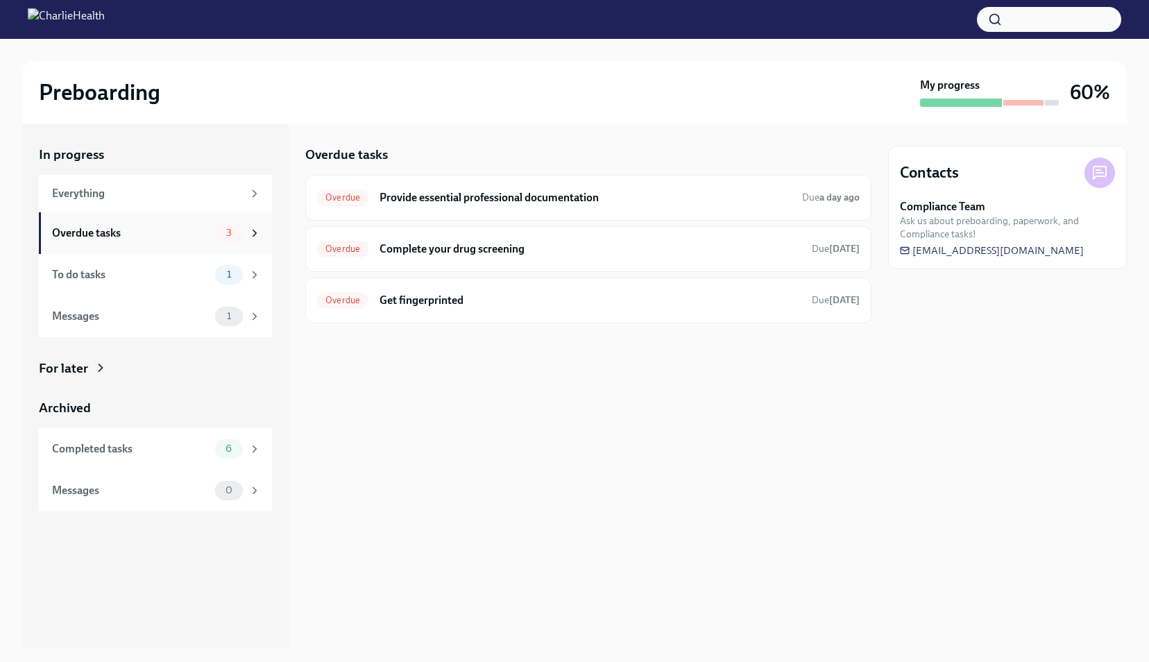
click at [116, 236] on div "Overdue tasks" at bounding box center [130, 232] width 157 height 15
click at [135, 189] on div "Everything" at bounding box center [147, 193] width 191 height 15
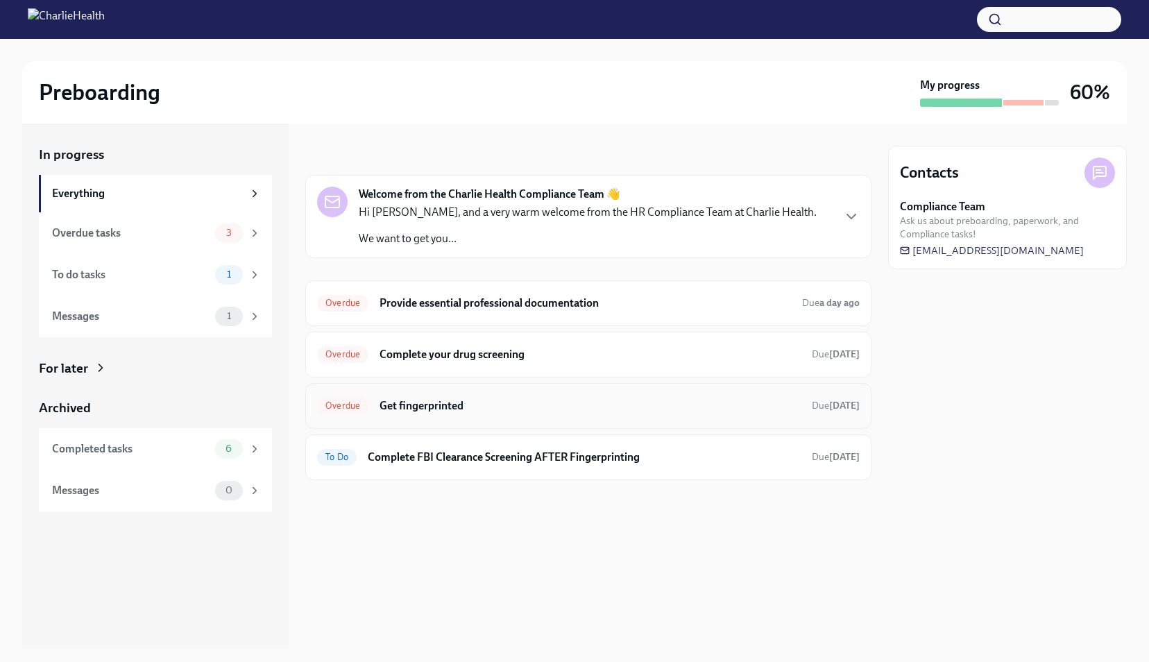
click at [442, 403] on h6 "Get fingerprinted" at bounding box center [589, 405] width 421 height 15
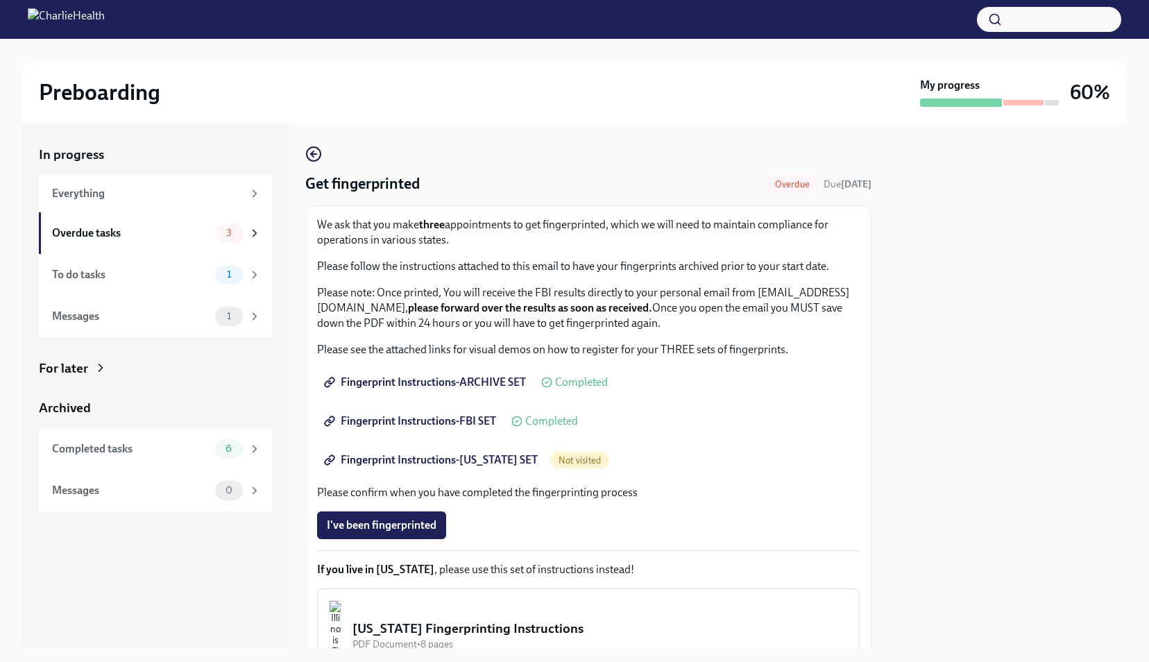
click at [495, 455] on span "Fingerprint Instructions-[US_STATE] SET" at bounding box center [432, 460] width 211 height 14
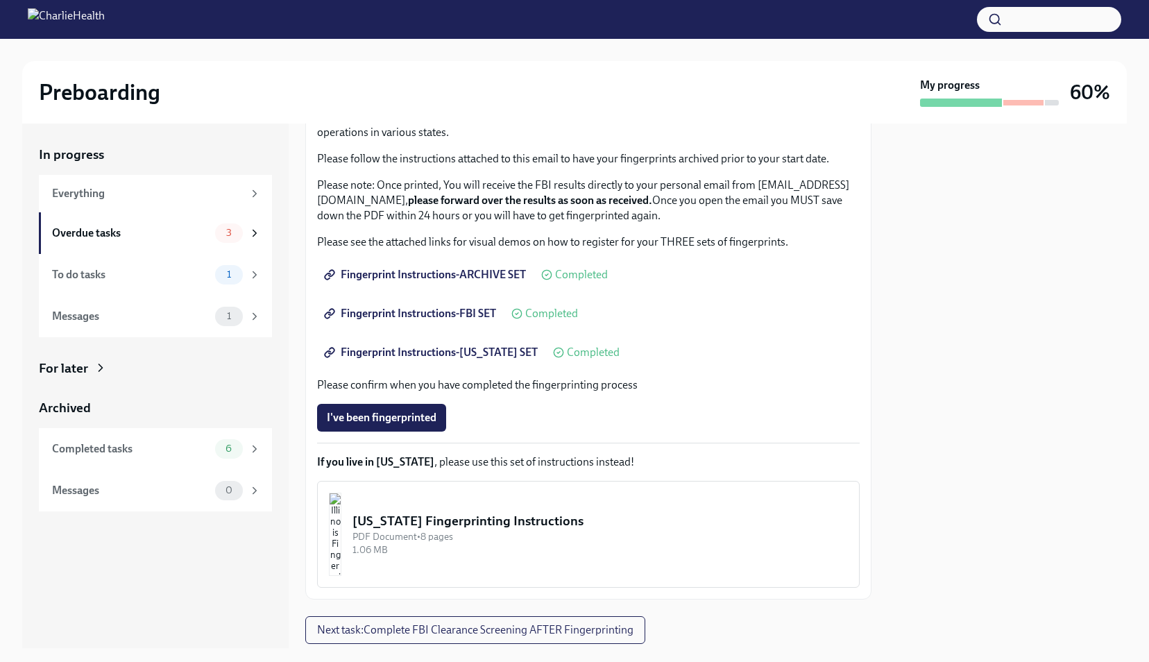
scroll to position [147, 0]
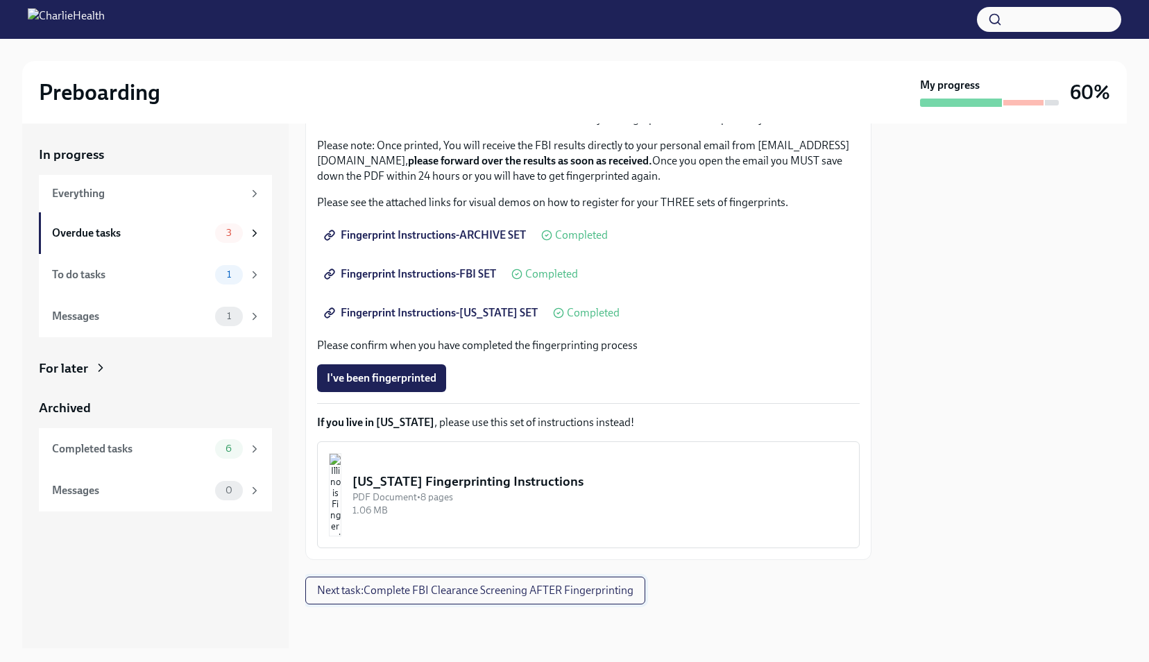
click at [420, 588] on span "Next task : Complete FBI Clearance Screening AFTER Fingerprinting" at bounding box center [475, 590] width 316 height 14
